Goal: Find specific page/section: Find specific page/section

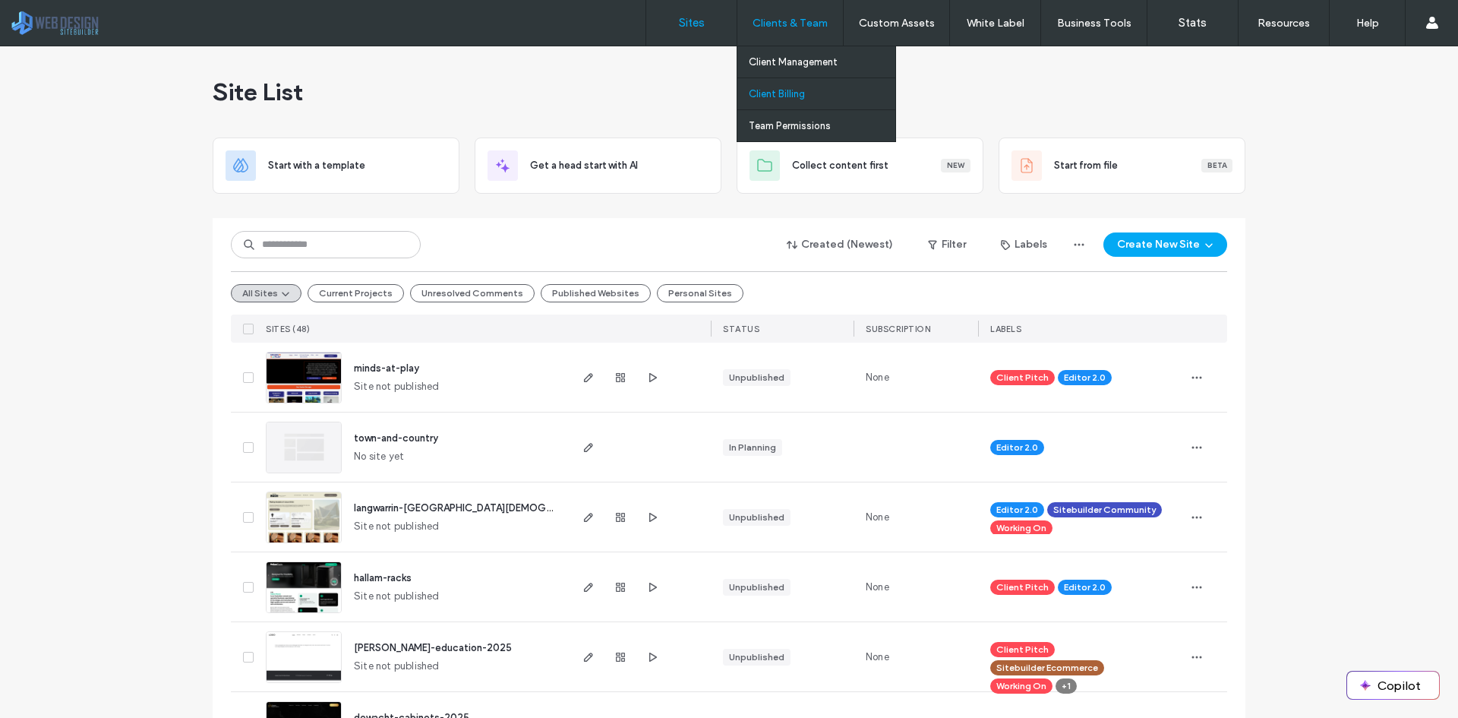
drag, startPoint x: 0, startPoint y: 0, endPoint x: 784, endPoint y: 95, distance: 790.2
click at [784, 95] on label "Client Billing" at bounding box center [777, 93] width 56 height 11
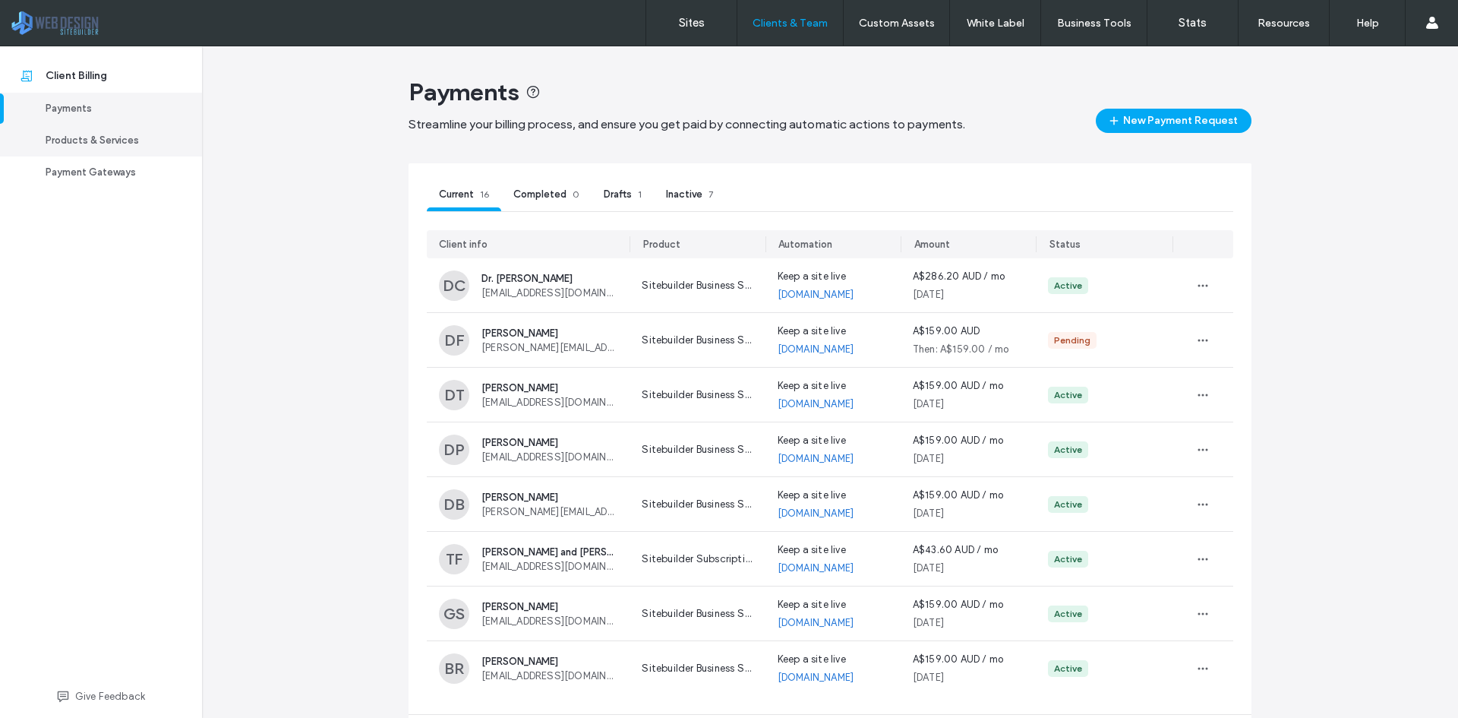
click at [102, 144] on div "Products & Services" at bounding box center [108, 140] width 125 height 15
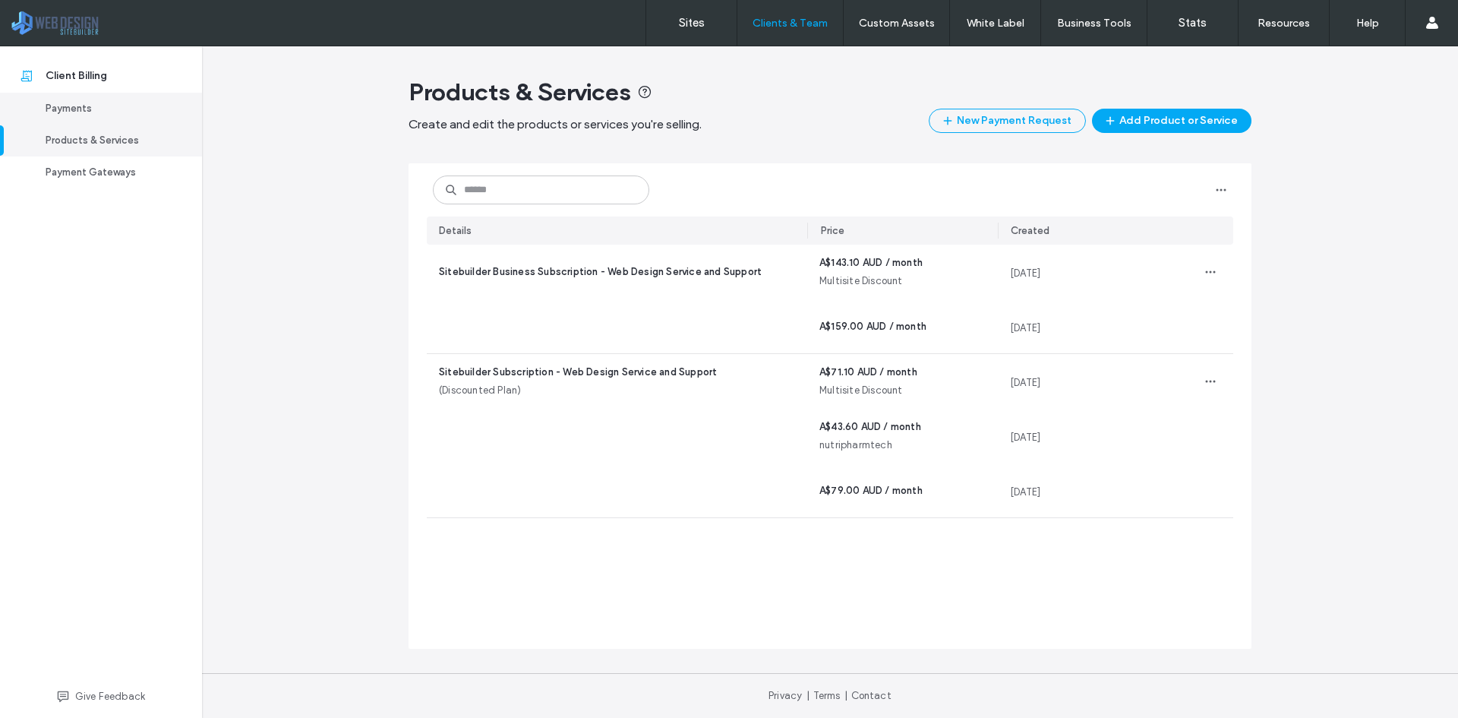
click at [82, 111] on div "Payments" at bounding box center [108, 108] width 125 height 15
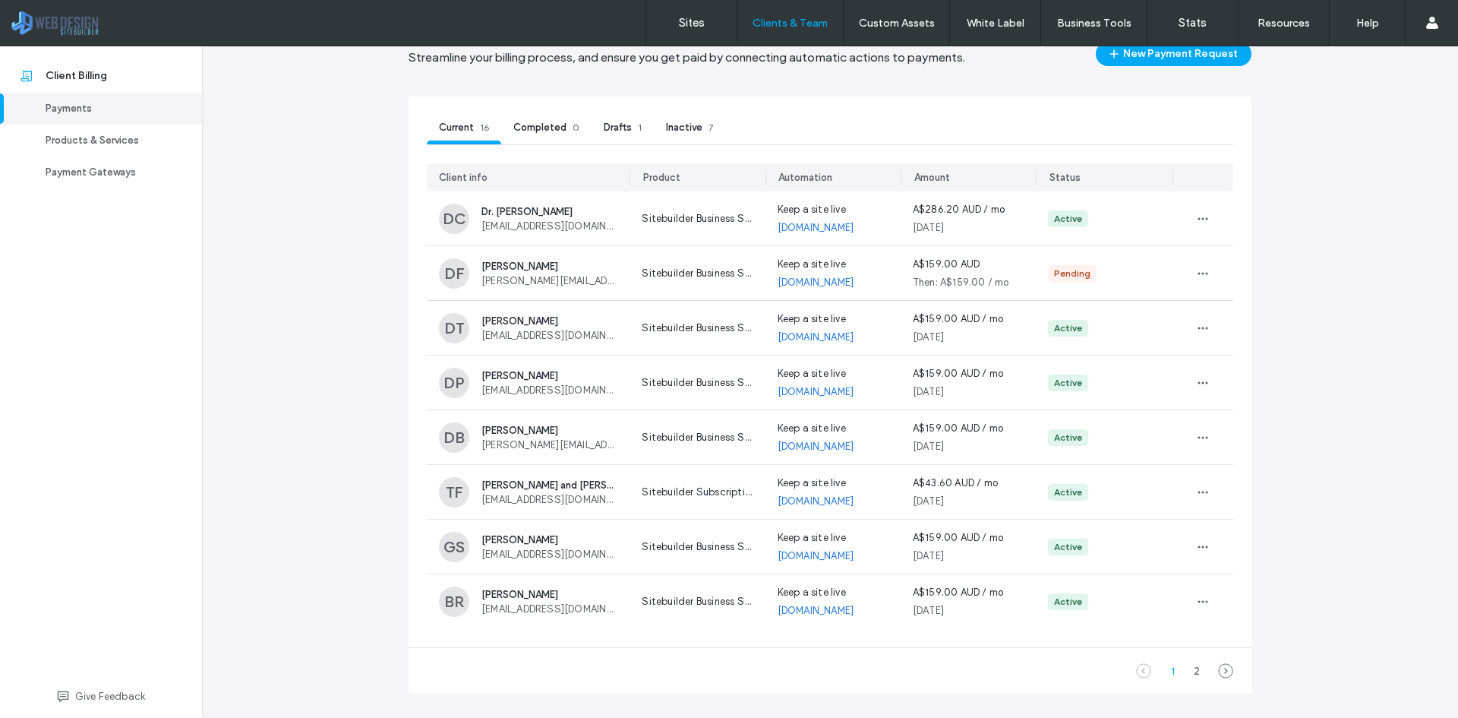
scroll to position [76, 0]
